Goal: Task Accomplishment & Management: Use online tool/utility

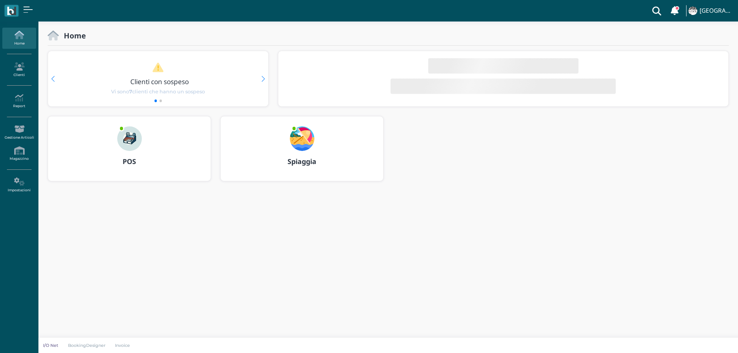
click at [302, 138] on img at bounding box center [302, 138] width 25 height 25
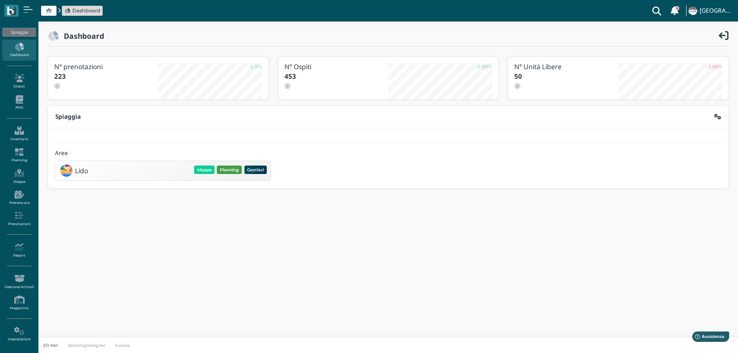
click at [227, 170] on button "Planning" at bounding box center [229, 170] width 25 height 8
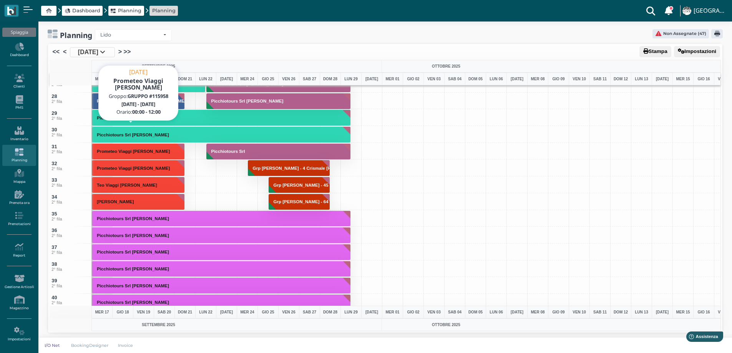
scroll to position [423, 0]
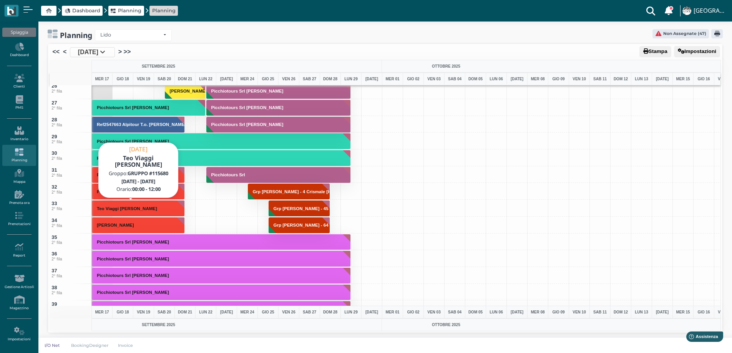
click at [160, 207] on h3 "Teo Viaggi [PERSON_NAME]" at bounding box center [127, 208] width 66 height 5
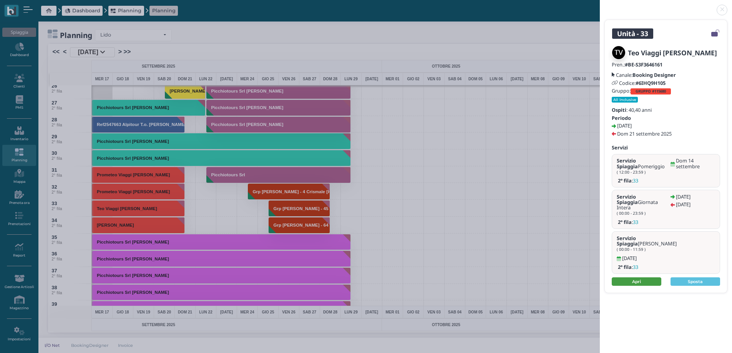
click at [647, 278] on link "Apri" at bounding box center [637, 282] width 50 height 8
click at [600, 5] on link at bounding box center [600, 5] width 0 height 0
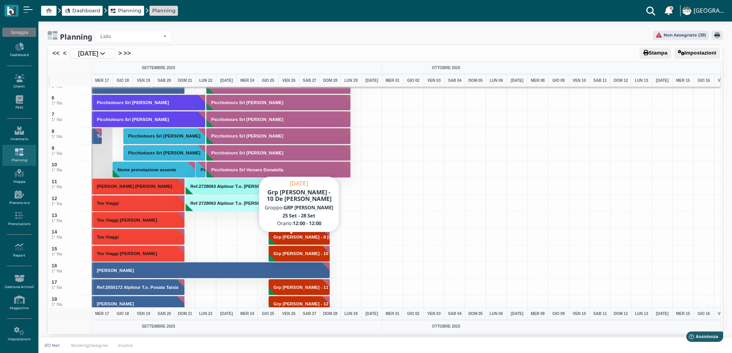
scroll to position [115, 0]
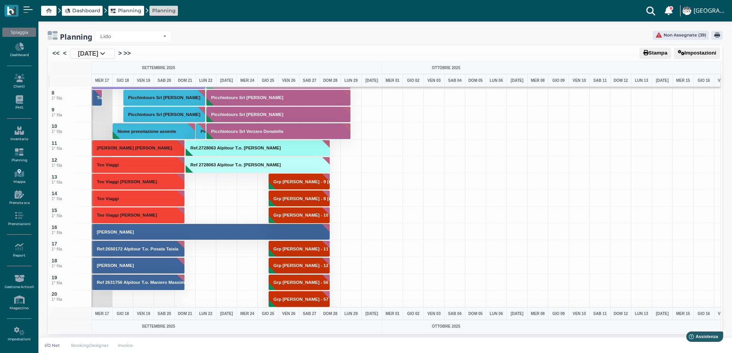
click at [15, 181] on link "Mappa" at bounding box center [18, 176] width 33 height 21
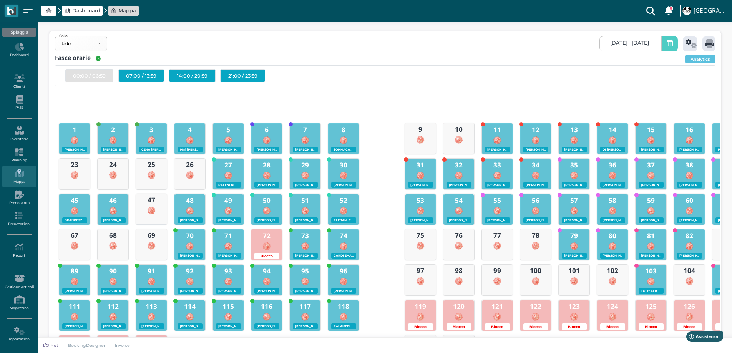
click at [617, 47] on link "17/09/2025 - 17/09/2025" at bounding box center [631, 43] width 62 height 15
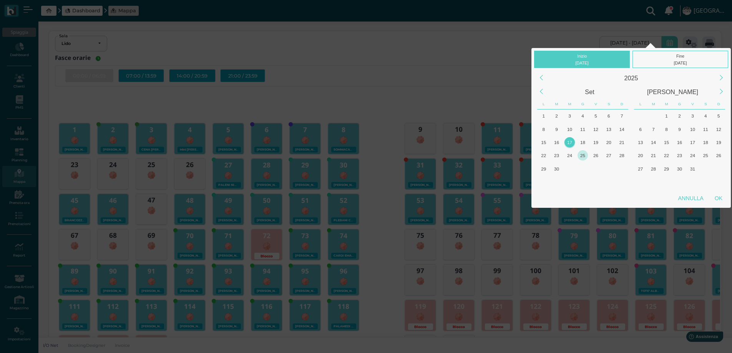
click at [581, 156] on div "25" at bounding box center [583, 155] width 10 height 10
click at [723, 198] on div "OK" at bounding box center [718, 198] width 19 height 14
type input "25/09/2025 - 25/09/2025"
checkbox input "false"
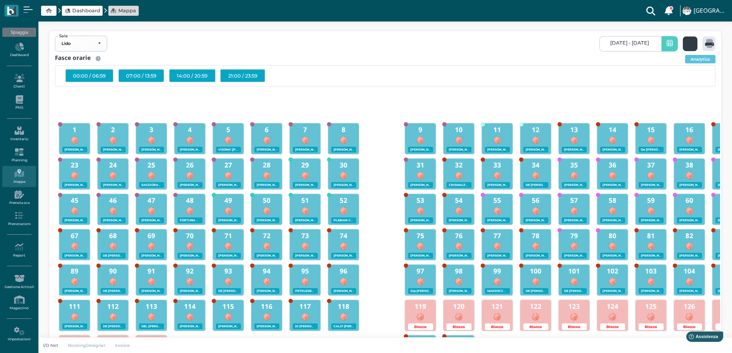
scroll to position [0, 71]
click at [686, 41] on icon at bounding box center [691, 43] width 11 height 9
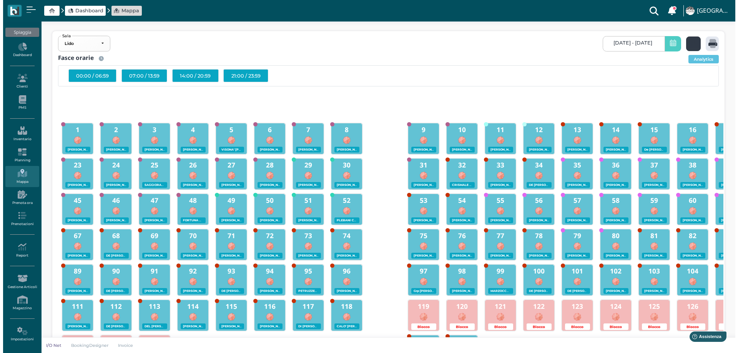
scroll to position [0, 0]
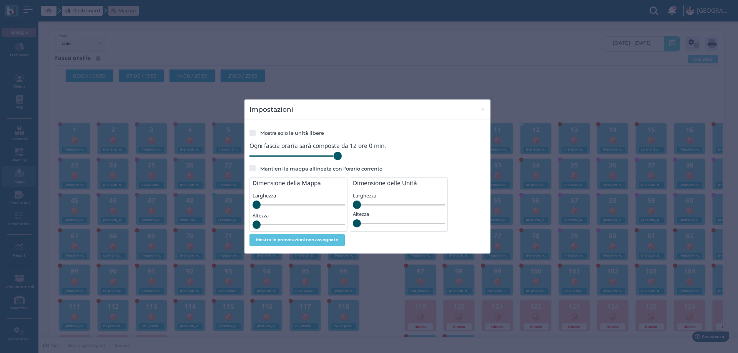
drag, startPoint x: 302, startPoint y: 156, endPoint x: 357, endPoint y: 158, distance: 55.0
type input "720"
click at [342, 158] on input "range" at bounding box center [295, 156] width 92 height 8
click at [485, 108] on span "×" at bounding box center [483, 110] width 6 height 10
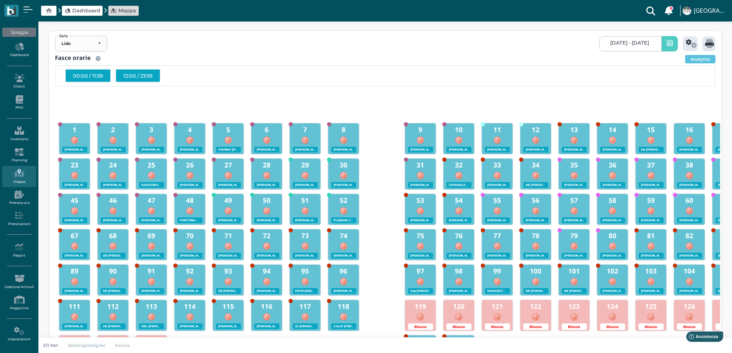
click at [134, 80] on div "12:00 / 23:59" at bounding box center [138, 75] width 45 height 13
click at [707, 44] on icon at bounding box center [709, 43] width 9 height 9
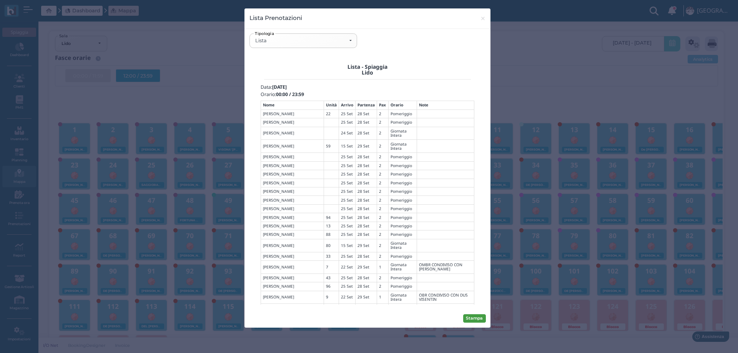
click at [471, 319] on button "Stampa" at bounding box center [474, 318] width 23 height 8
drag, startPoint x: 482, startPoint y: 17, endPoint x: 437, endPoint y: 41, distance: 50.9
click at [483, 17] on span "×" at bounding box center [483, 18] width 6 height 10
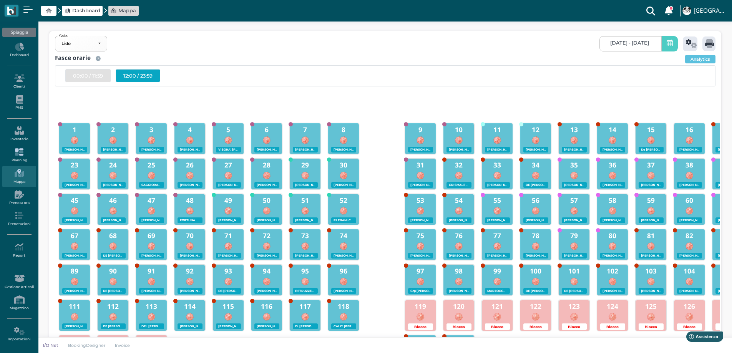
click at [16, 151] on icon at bounding box center [18, 152] width 33 height 8
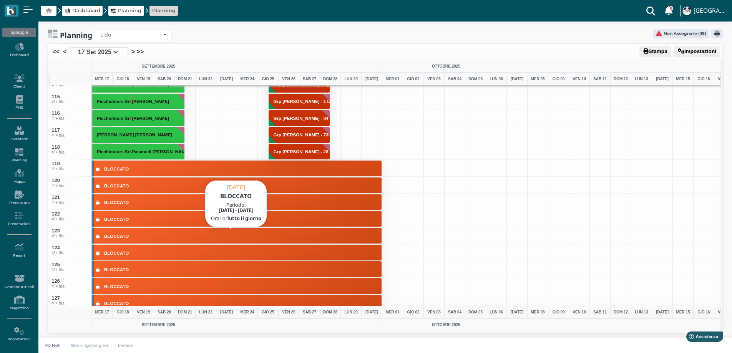
scroll to position [1922, 0]
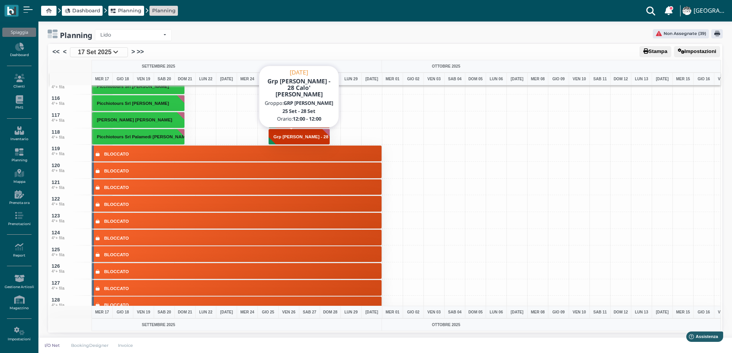
click at [311, 137] on h3 "Grp [PERSON_NAME] - 28 Calo' [PERSON_NAME]" at bounding box center [326, 137] width 111 height 5
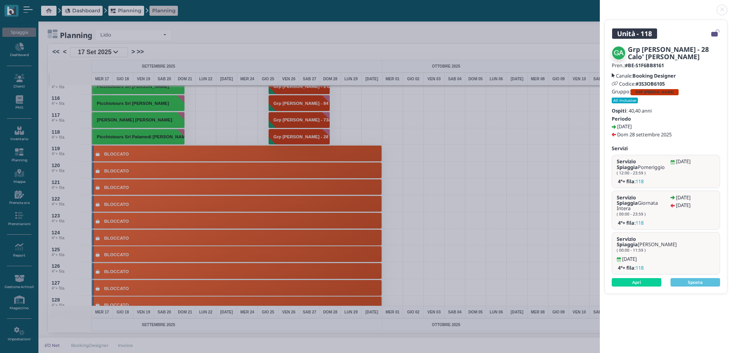
click at [600, 5] on link at bounding box center [600, 5] width 0 height 0
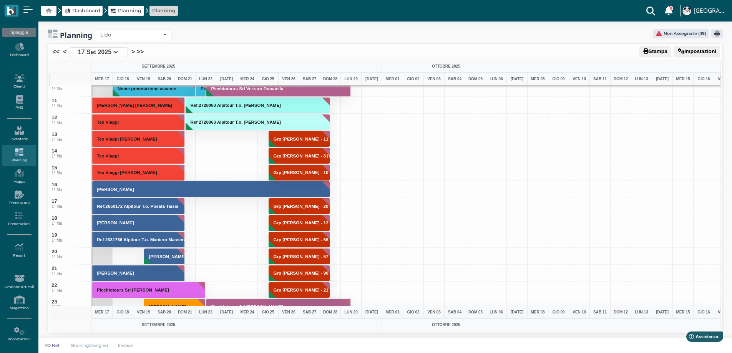
scroll to position [154, 0]
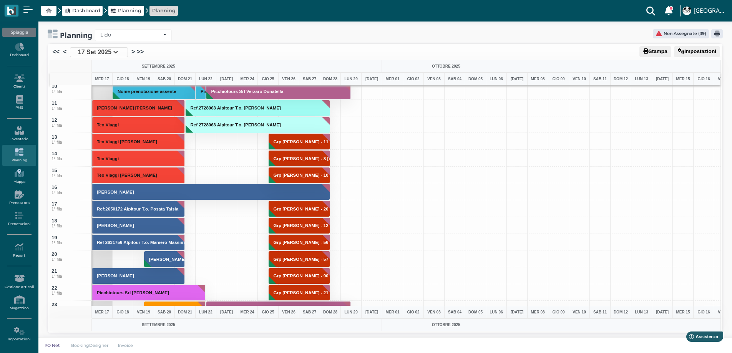
click at [18, 179] on link "Mappa" at bounding box center [18, 176] width 33 height 21
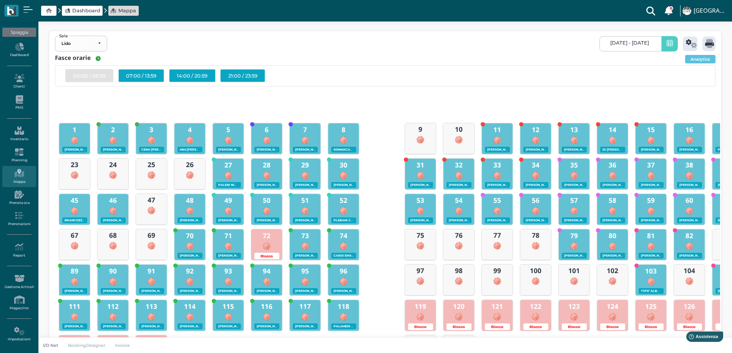
click at [638, 45] on span "[DATE] - [DATE]" at bounding box center [629, 43] width 39 height 6
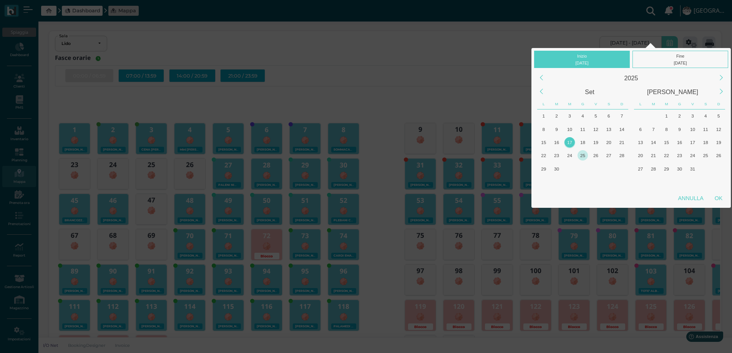
click at [584, 156] on div "25" at bounding box center [583, 155] width 10 height 10
drag, startPoint x: 710, startPoint y: 197, endPoint x: 717, endPoint y: 145, distance: 53.1
click at [710, 197] on div "OK" at bounding box center [718, 198] width 19 height 14
type input "25/09/2025 - 25/09/2025"
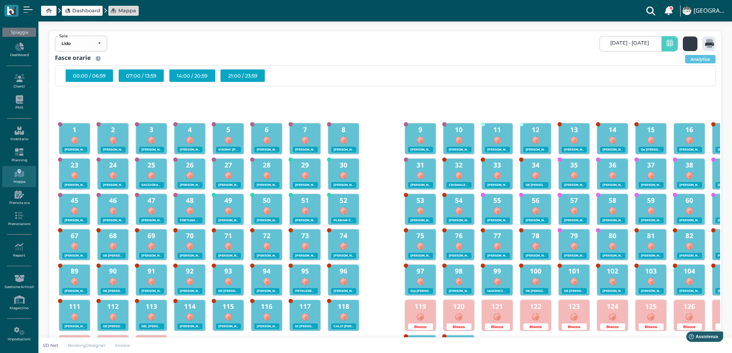
click at [695, 41] on icon at bounding box center [691, 43] width 11 height 9
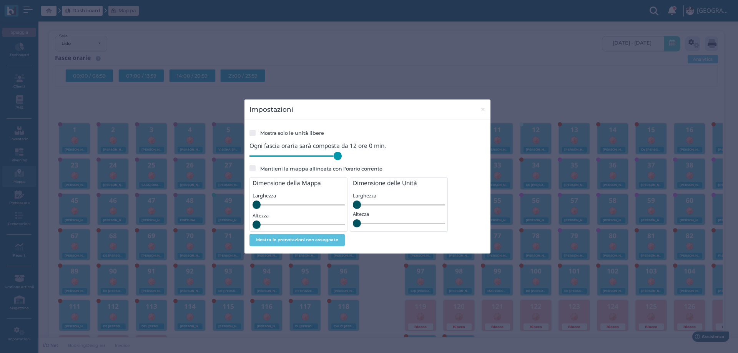
drag, startPoint x: 305, startPoint y: 158, endPoint x: 352, endPoint y: 162, distance: 47.9
type input "720"
click at [342, 160] on input "range" at bounding box center [295, 156] width 92 height 8
drag, startPoint x: 483, startPoint y: 111, endPoint x: 443, endPoint y: 102, distance: 40.9
click at [461, 105] on div "Impostazioni ×" at bounding box center [367, 110] width 246 height 20
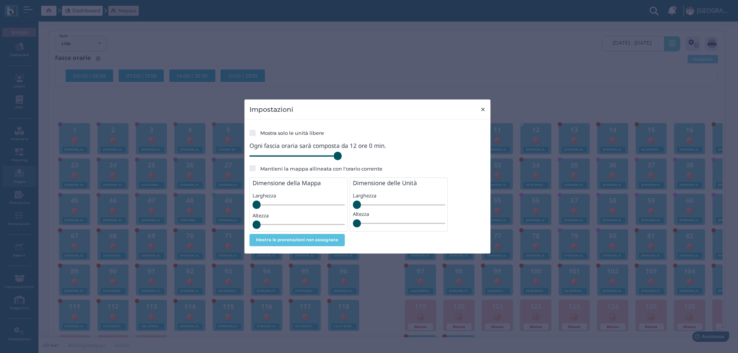
drag, startPoint x: 482, startPoint y: 109, endPoint x: 157, endPoint y: 95, distance: 325.5
click at [481, 109] on span "×" at bounding box center [483, 110] width 6 height 10
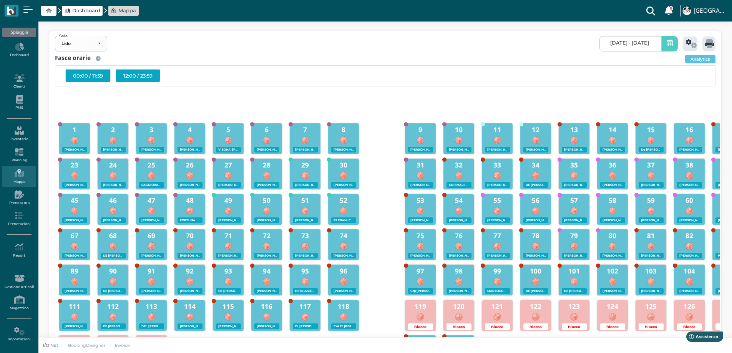
click at [133, 76] on div "12:00 / 23:59" at bounding box center [138, 75] width 45 height 13
click at [710, 45] on icon at bounding box center [709, 43] width 9 height 9
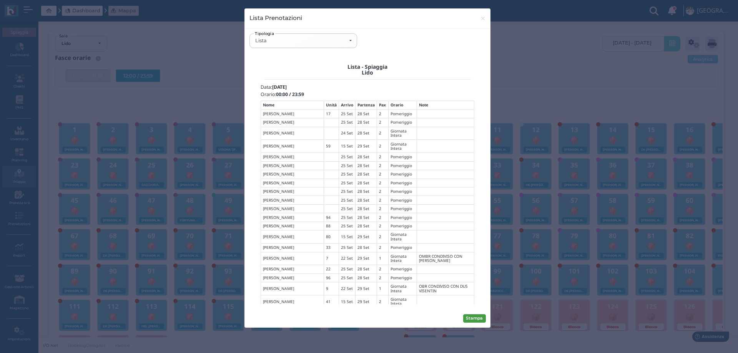
click at [475, 321] on button "Stampa" at bounding box center [474, 318] width 23 height 8
click at [480, 19] on span "×" at bounding box center [483, 18] width 6 height 10
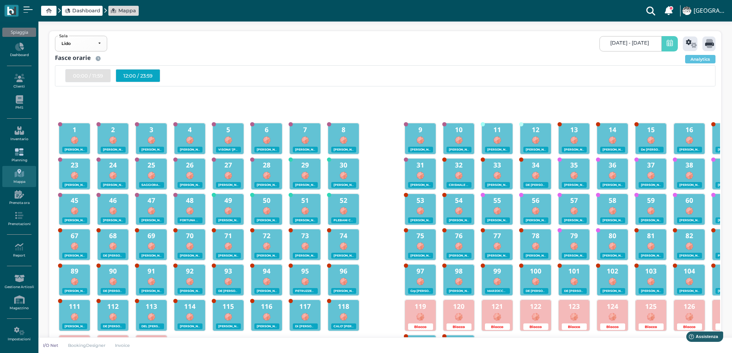
click at [18, 153] on icon at bounding box center [18, 152] width 33 height 8
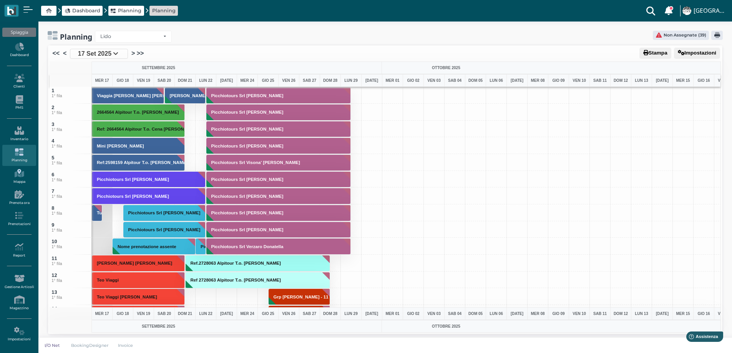
click at [19, 178] on link "Mappa" at bounding box center [18, 176] width 33 height 21
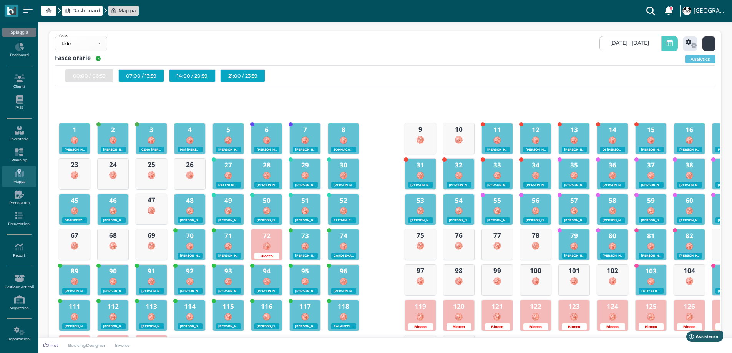
click at [705, 44] on icon at bounding box center [709, 43] width 9 height 9
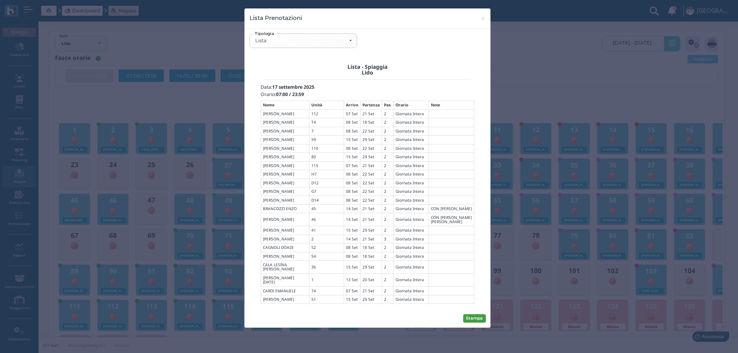
click at [473, 318] on button "Stampa" at bounding box center [474, 318] width 23 height 8
click at [480, 20] on span "×" at bounding box center [483, 18] width 6 height 10
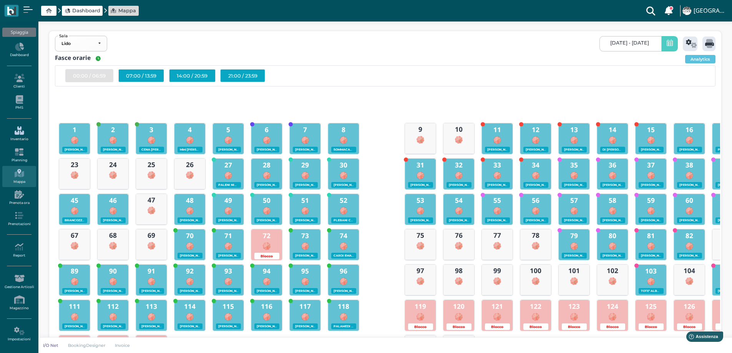
click at [23, 126] on icon at bounding box center [18, 130] width 33 height 8
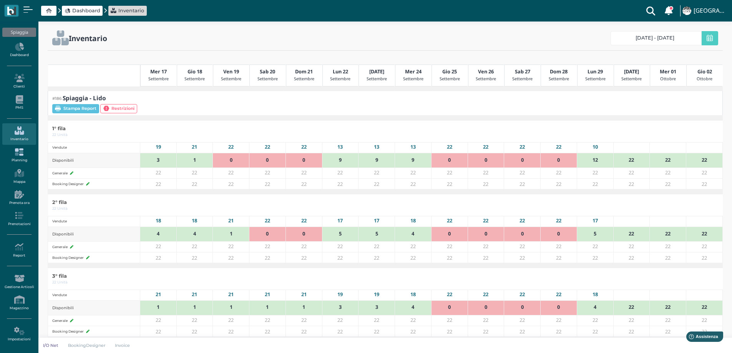
click at [27, 156] on icon at bounding box center [18, 152] width 33 height 8
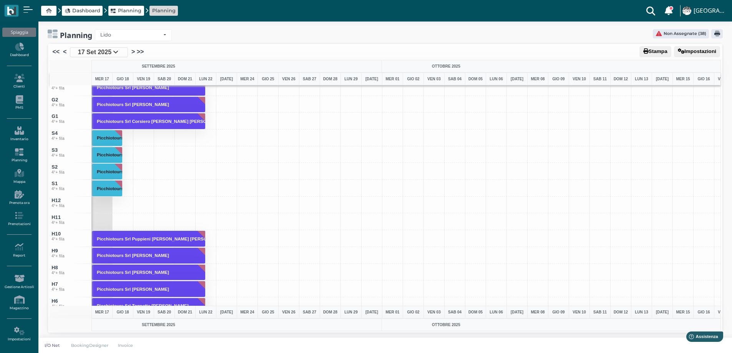
scroll to position [2513, 0]
